Goal: Navigation & Orientation: Find specific page/section

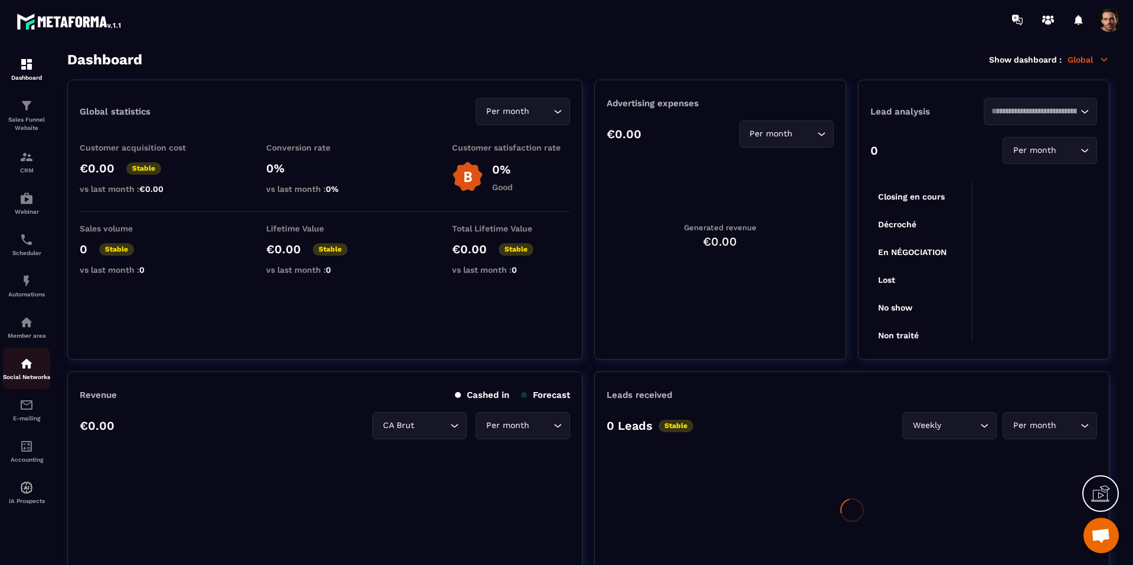
click at [27, 375] on p "Social Networks" at bounding box center [26, 376] width 47 height 6
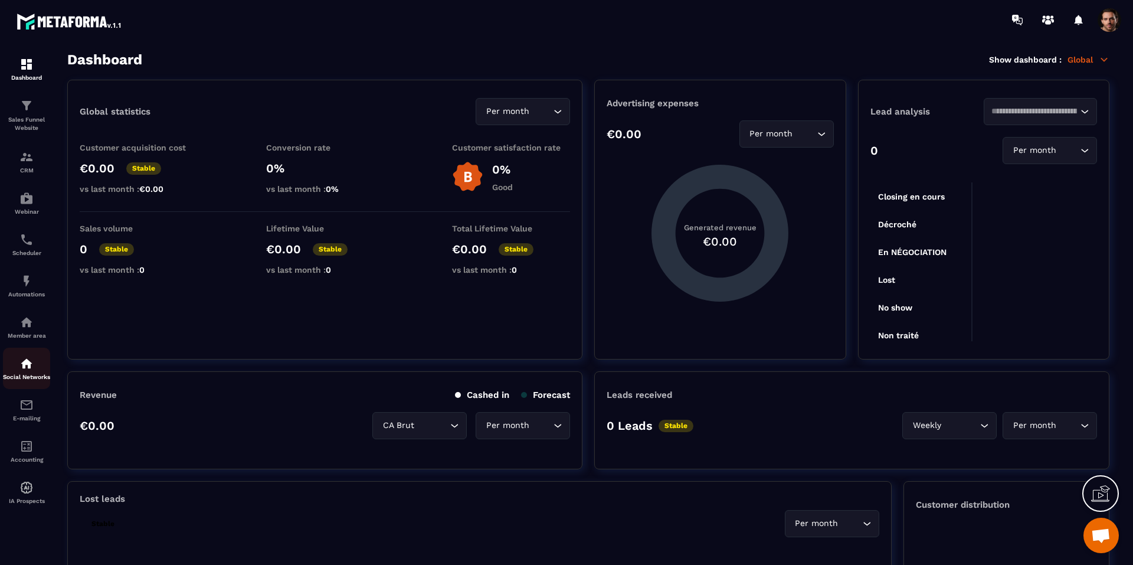
click at [27, 375] on p "Social Networks" at bounding box center [26, 376] width 47 height 6
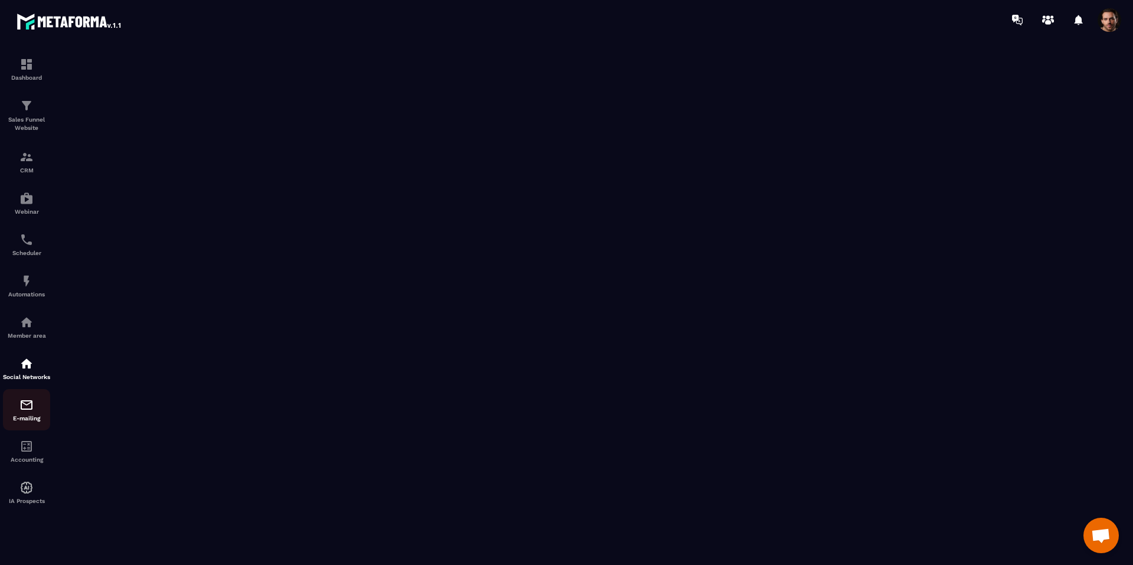
click at [29, 407] on img at bounding box center [26, 405] width 14 height 14
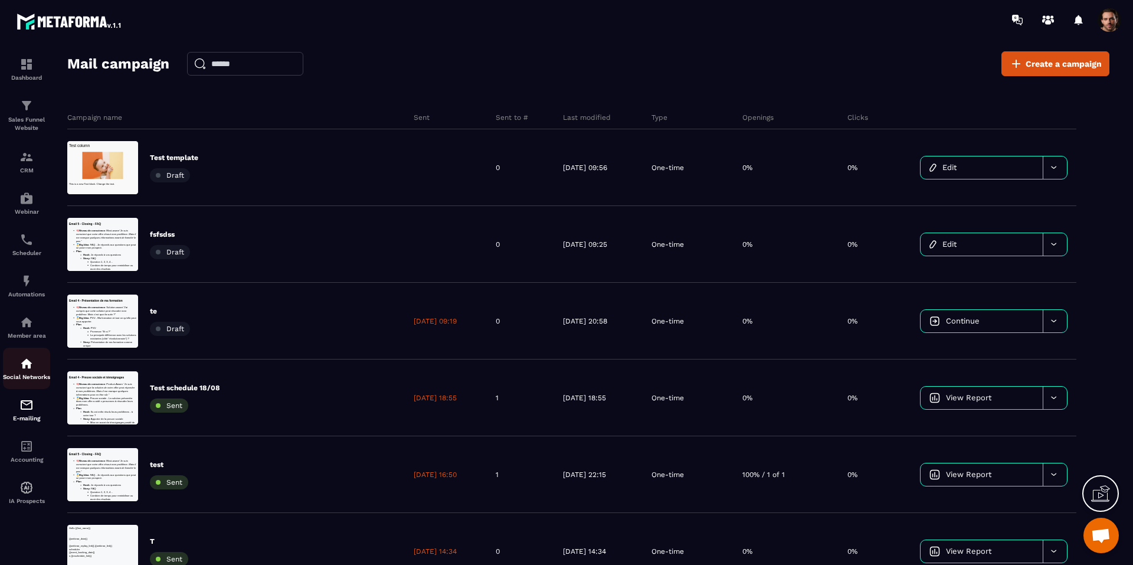
click at [27, 370] on div "Social Networks" at bounding box center [26, 368] width 47 height 24
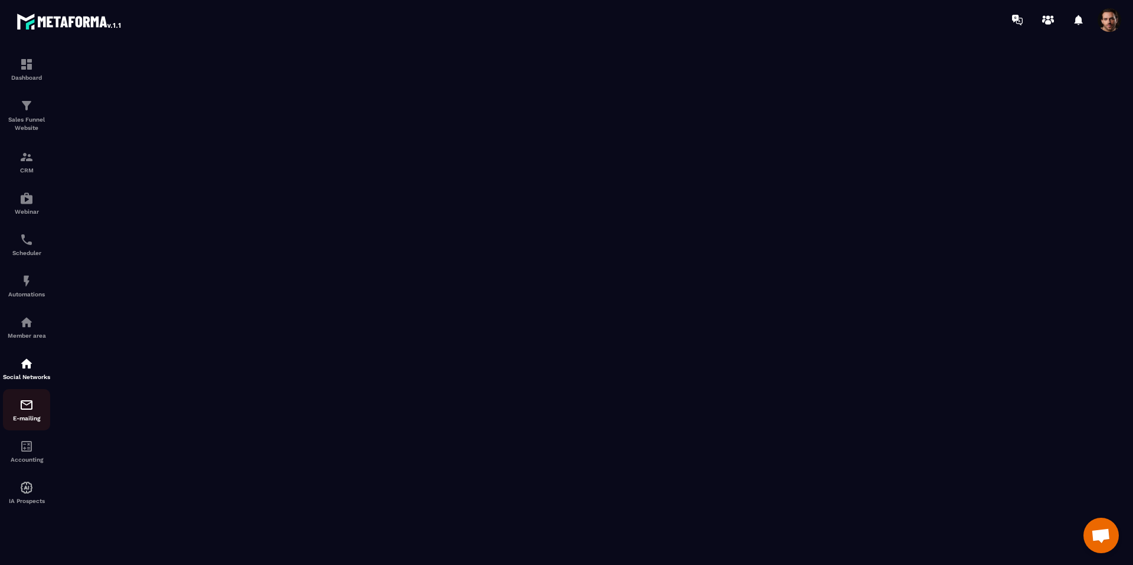
click at [27, 412] on img at bounding box center [26, 405] width 14 height 14
